Goal: Go to known website: Go to known website

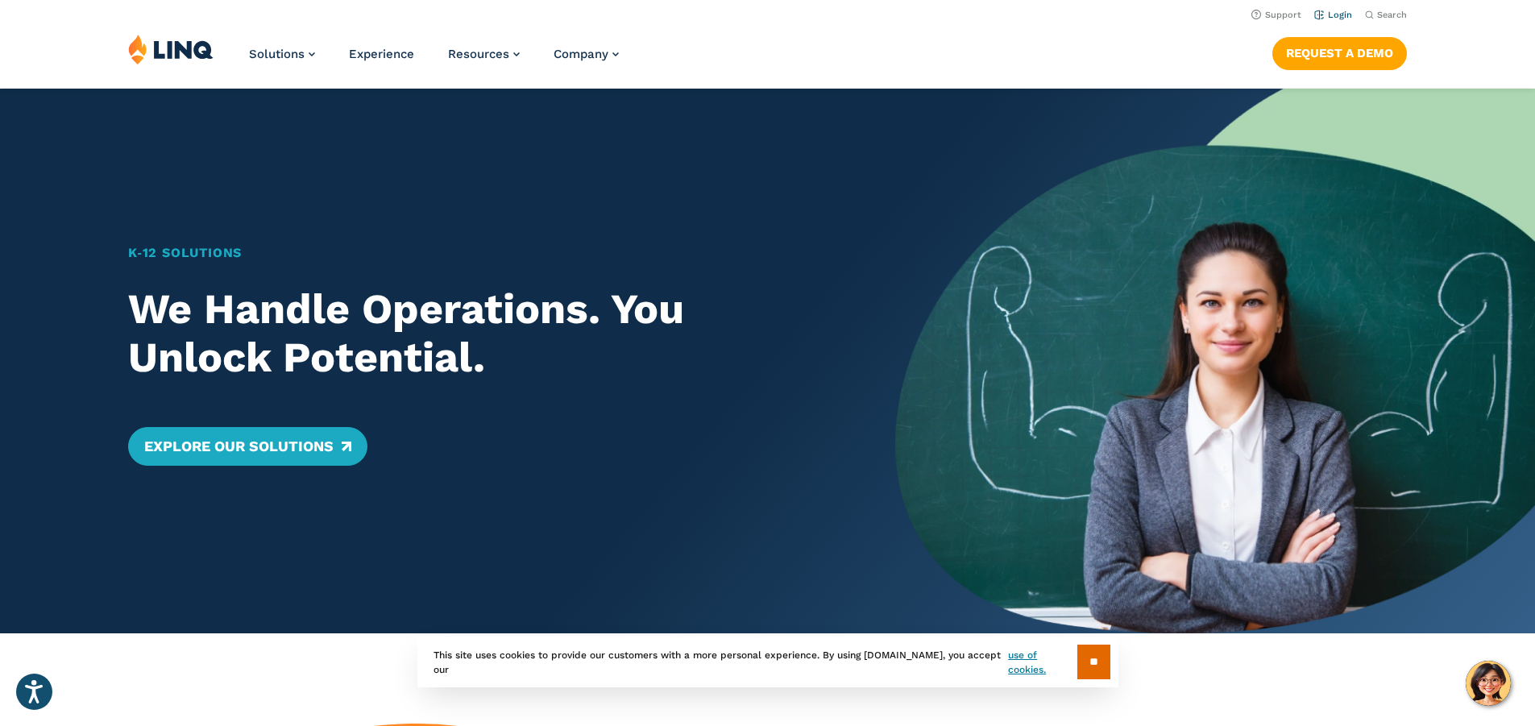
click at [1328, 17] on link "Login" at bounding box center [1333, 15] width 38 height 10
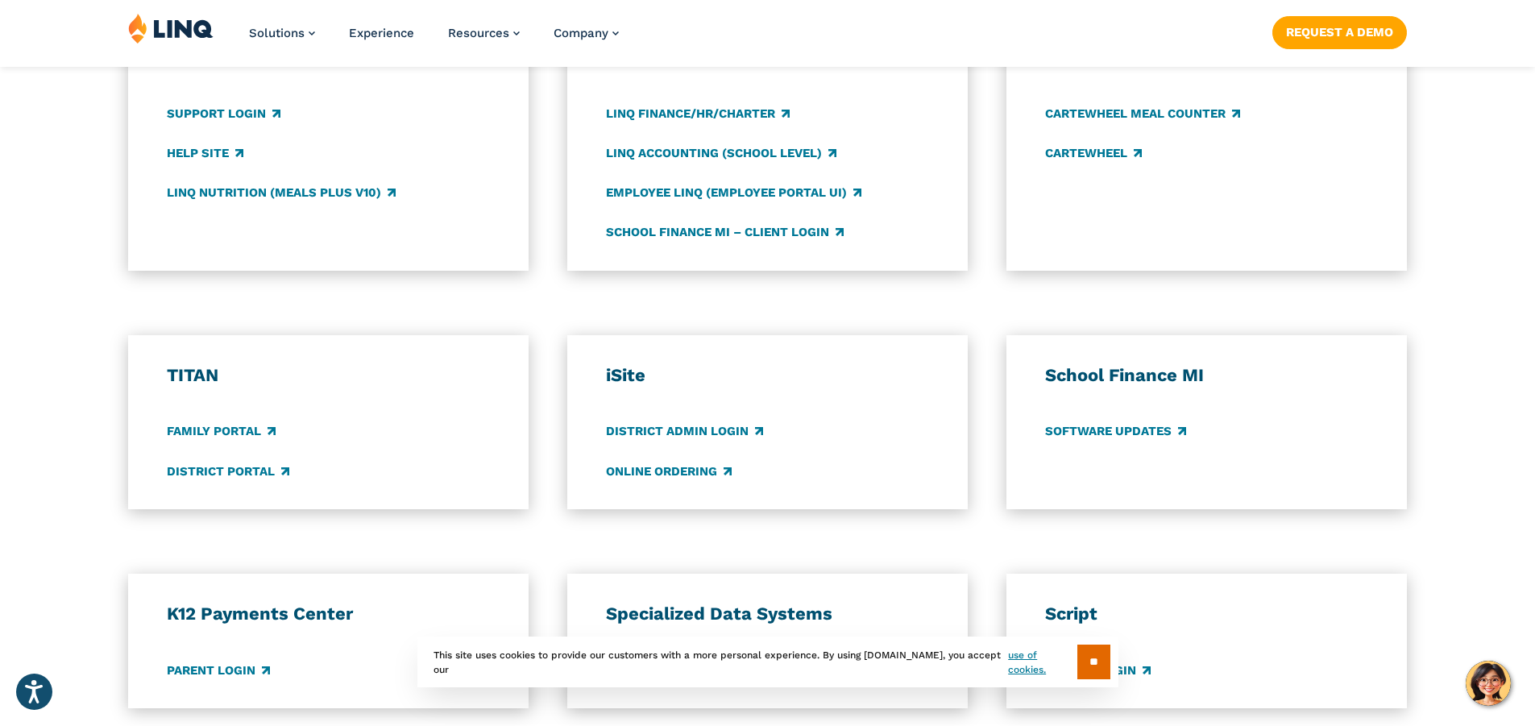
scroll to position [1047, 0]
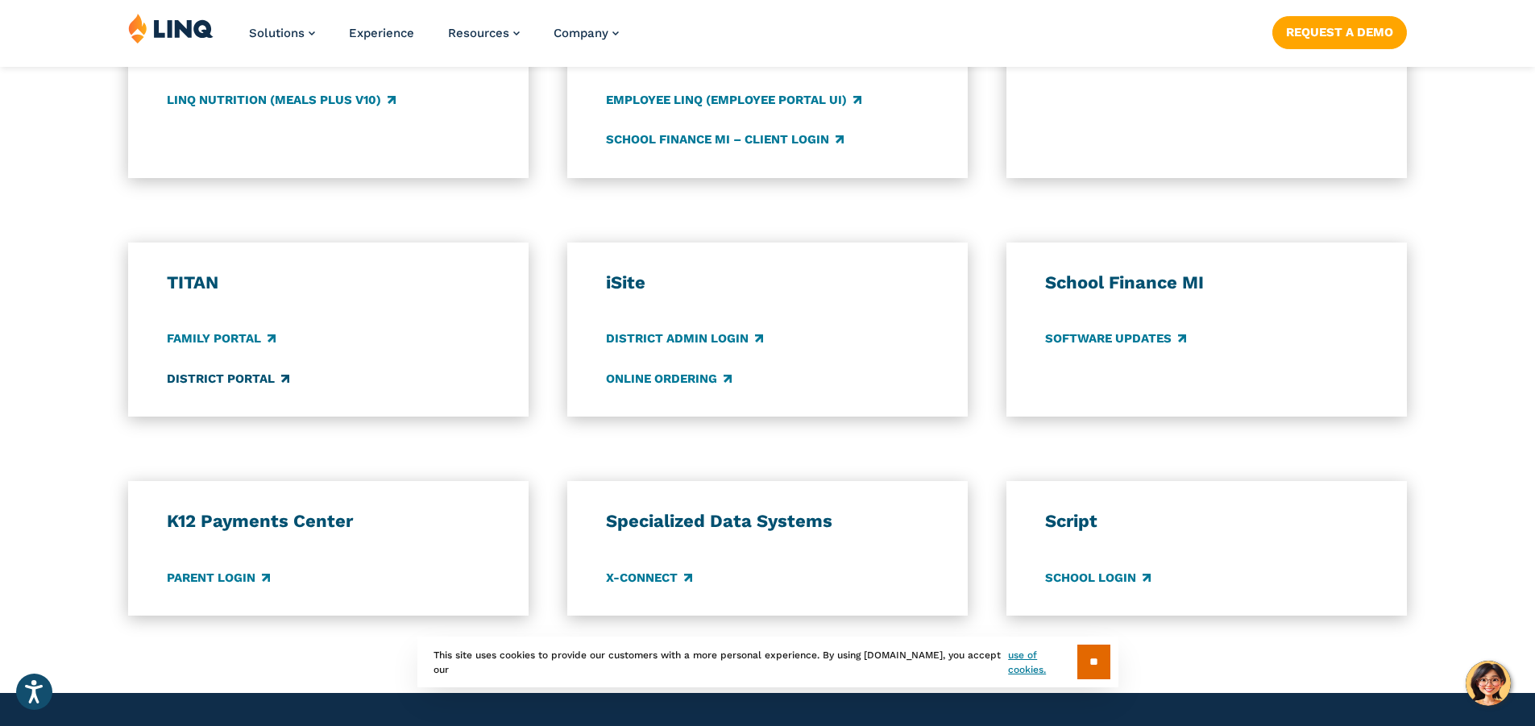
click at [243, 379] on link "District Portal" at bounding box center [228, 379] width 122 height 18
